Goal: Information Seeking & Learning: Check status

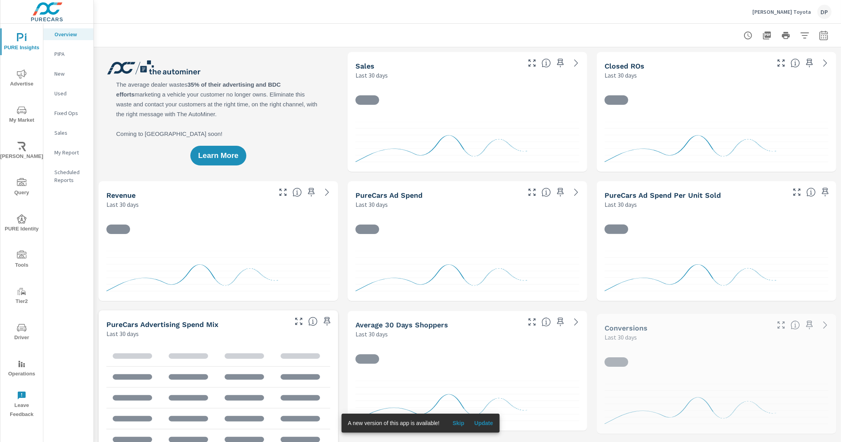
click at [488, 424] on span "Update" at bounding box center [483, 423] width 19 height 7
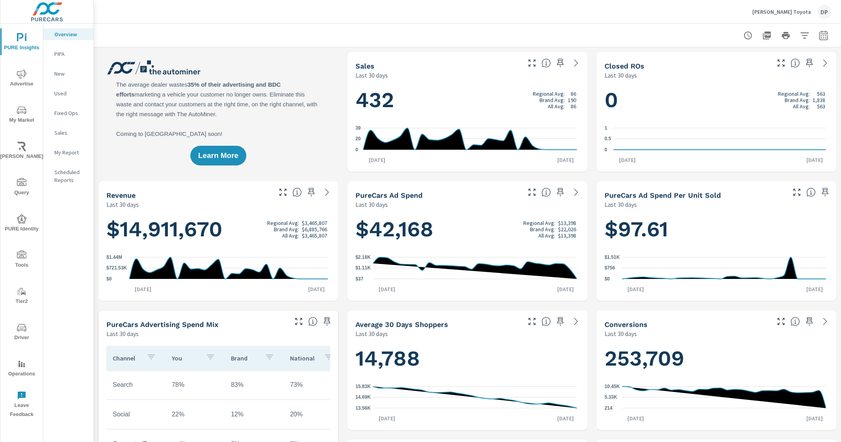
click at [27, 117] on span "My Market" at bounding box center [22, 115] width 38 height 19
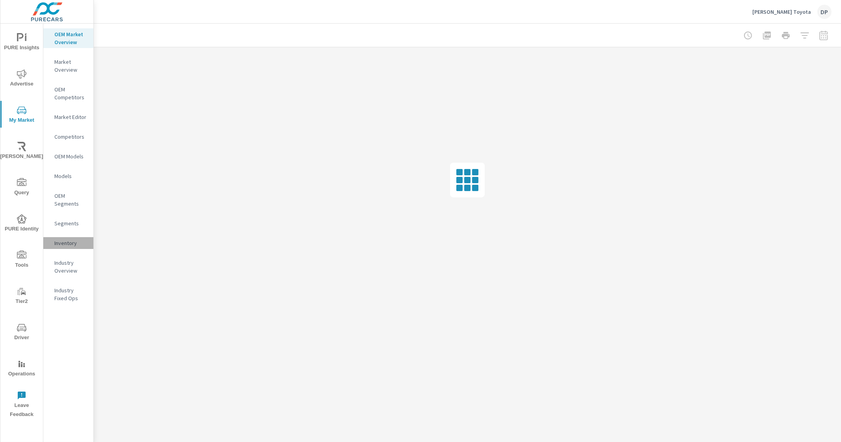
click at [67, 245] on p "Inventory" at bounding box center [70, 243] width 33 height 8
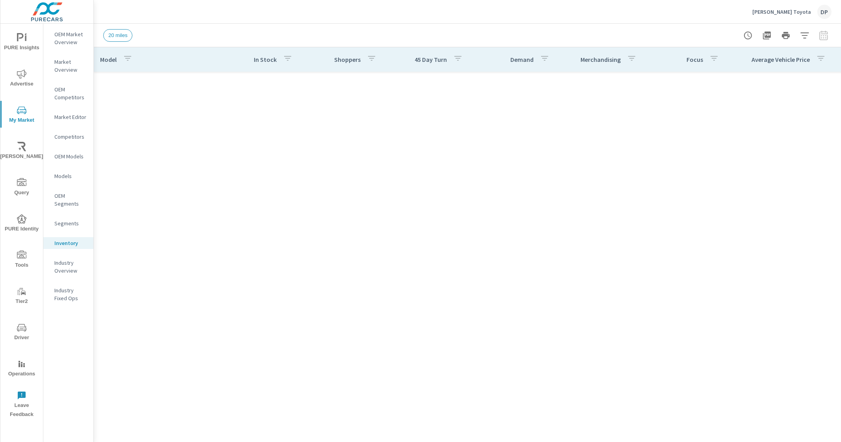
scroll to position [236, 0]
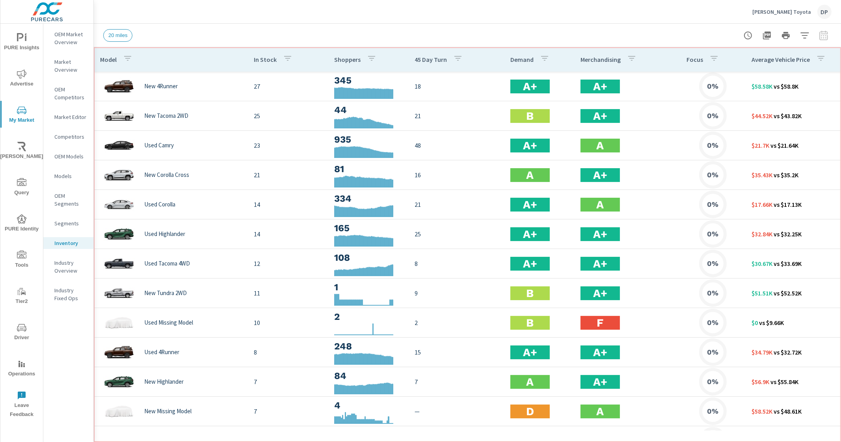
click at [496, 60] on th "45 Day Turn" at bounding box center [456, 59] width 96 height 24
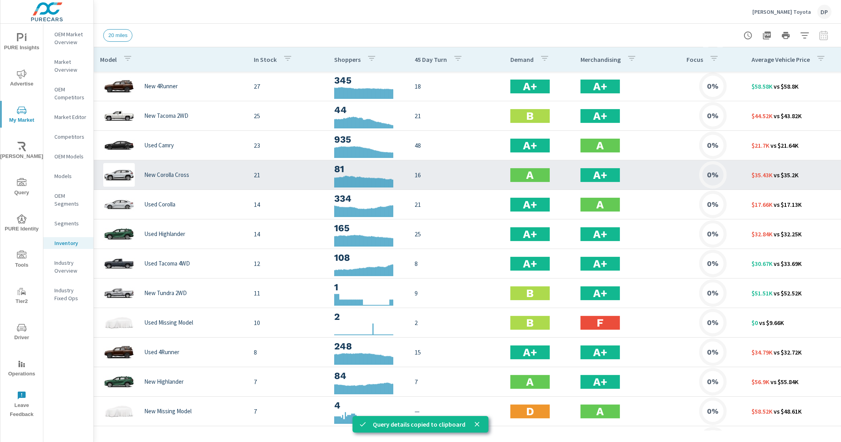
drag, startPoint x: 617, startPoint y: 441, endPoint x: 573, endPoint y: 168, distance: 276.4
click at [573, 168] on td "A" at bounding box center [539, 175] width 70 height 26
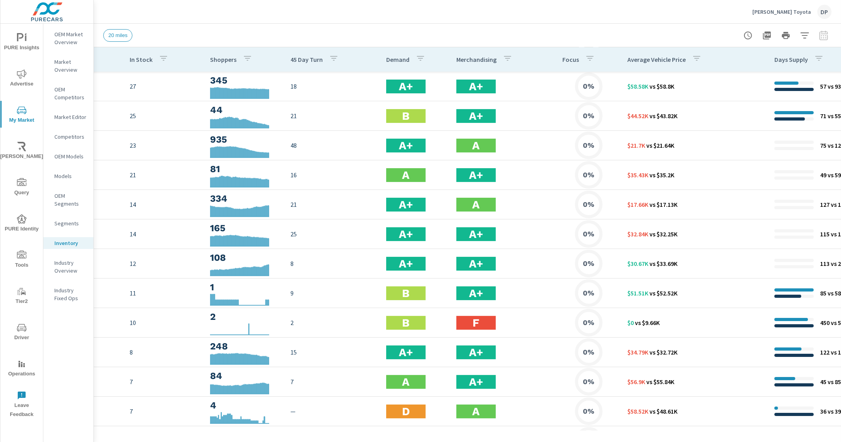
scroll to position [236, 0]
